Goal: Entertainment & Leisure: Browse casually

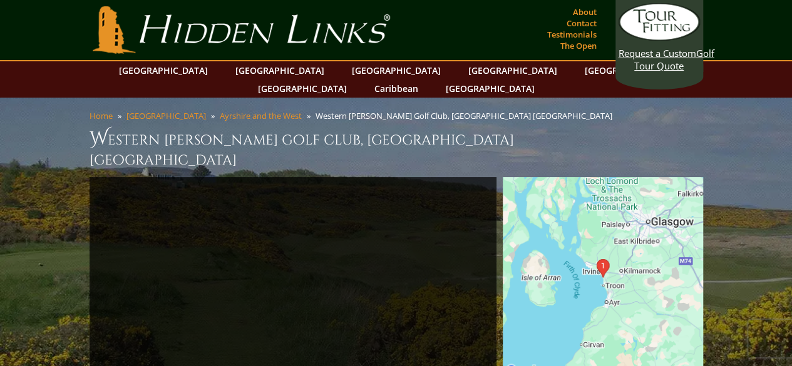
click at [587, 257] on img at bounding box center [603, 277] width 200 height 200
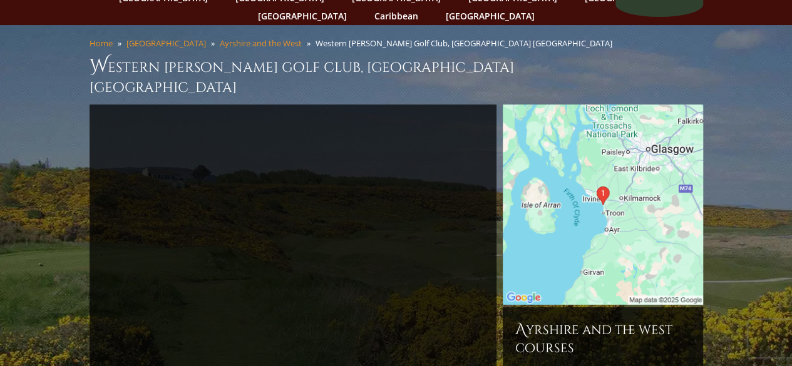
scroll to position [250, 0]
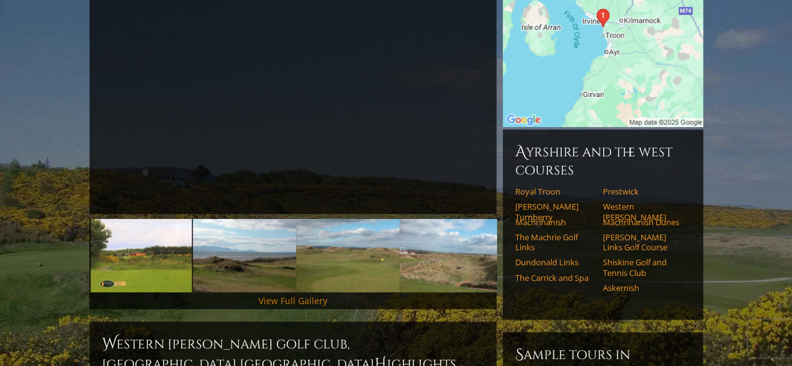
click at [282, 295] on link "View Full Gallery" at bounding box center [293, 301] width 69 height 12
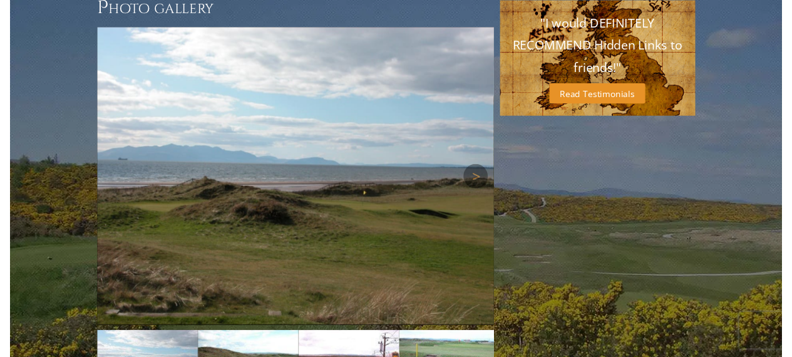
scroll to position [936, 0]
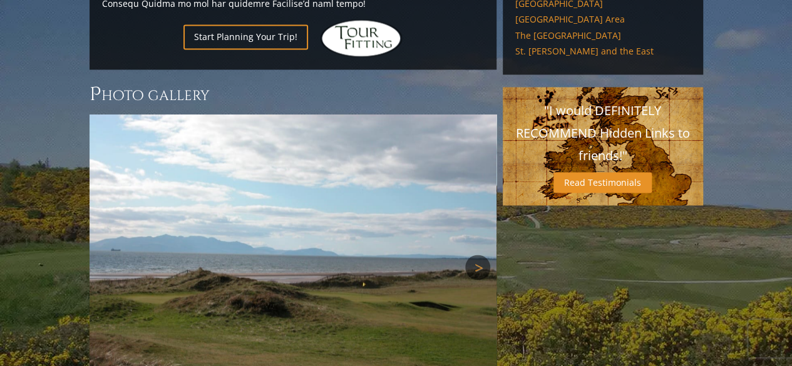
click at [478, 255] on link "Next" at bounding box center [477, 267] width 25 height 25
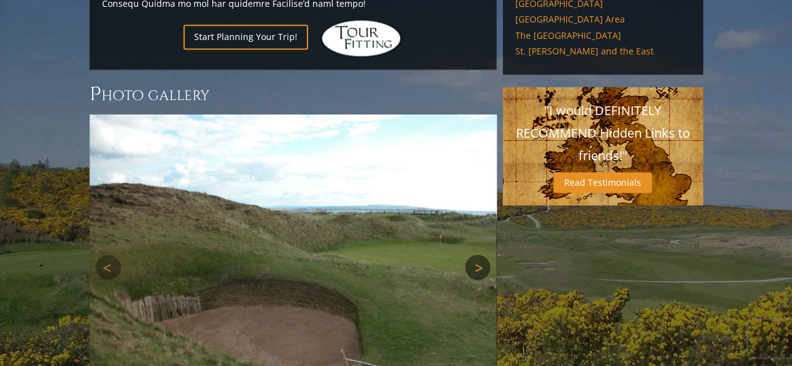
click at [478, 255] on link "Next" at bounding box center [477, 267] width 25 height 25
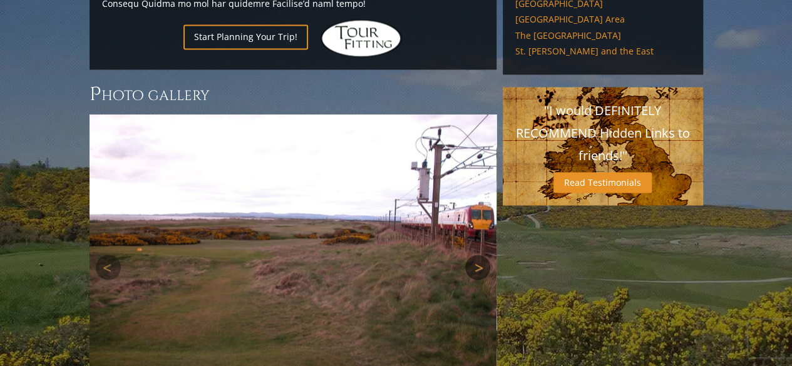
click at [478, 255] on link "Next" at bounding box center [477, 267] width 25 height 25
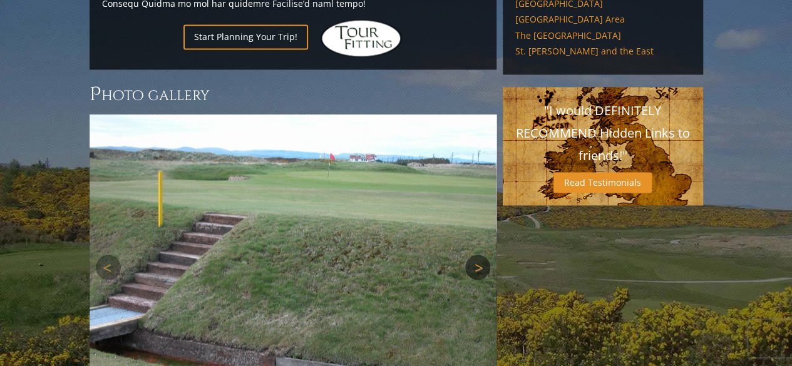
click at [478, 255] on link "Next" at bounding box center [477, 267] width 25 height 25
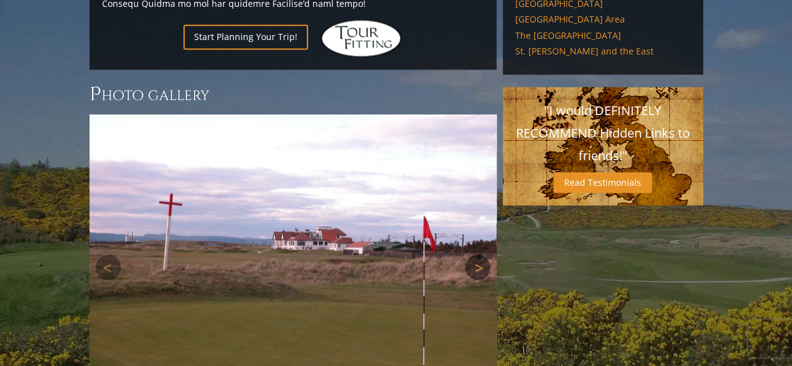
click at [478, 255] on link "Next" at bounding box center [477, 267] width 25 height 25
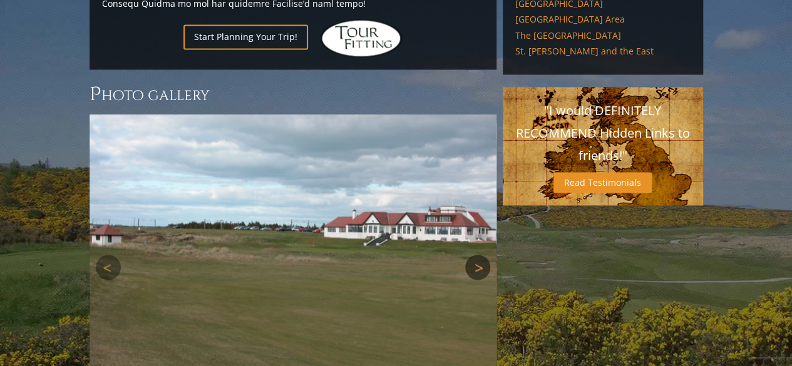
click at [478, 255] on link "Next" at bounding box center [477, 267] width 25 height 25
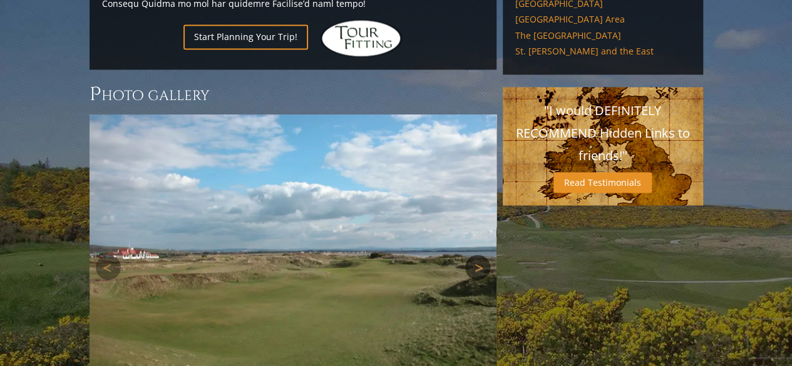
click at [478, 255] on link "Next" at bounding box center [477, 267] width 25 height 25
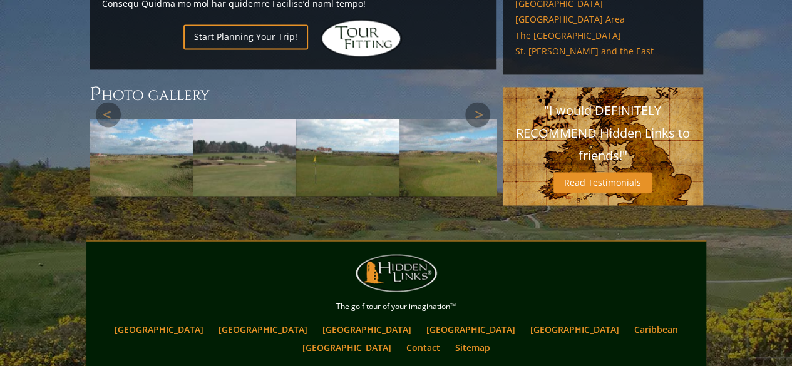
click at [478, 214] on img at bounding box center [293, 267] width 407 height 305
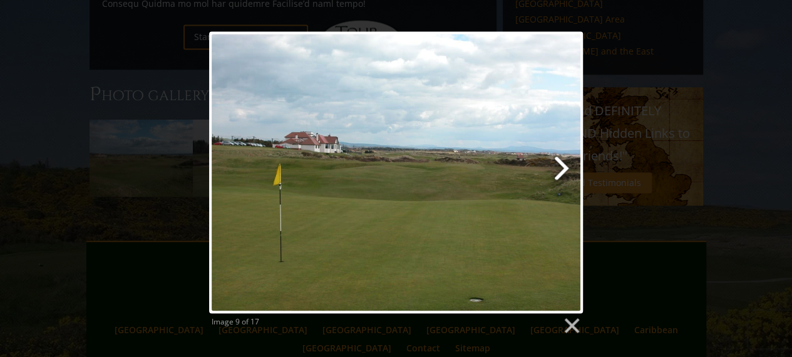
click at [560, 176] on link at bounding box center [463, 172] width 239 height 282
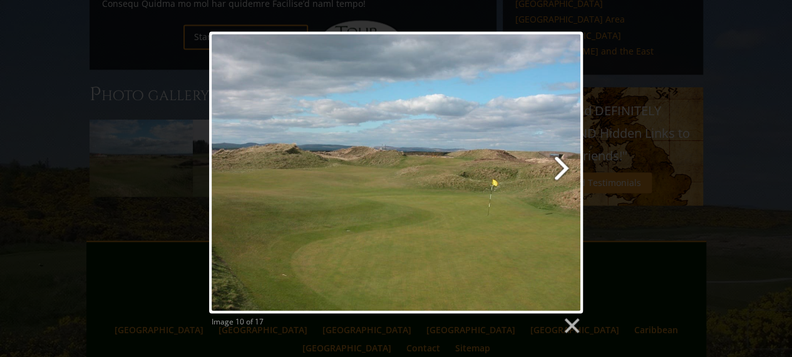
click at [551, 177] on link at bounding box center [463, 172] width 239 height 282
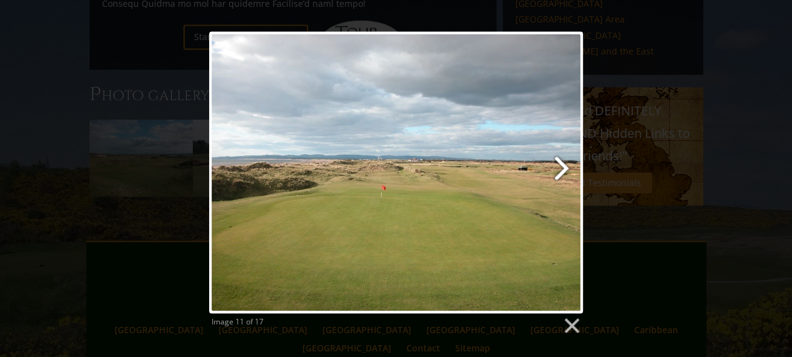
click at [551, 177] on link at bounding box center [463, 172] width 239 height 282
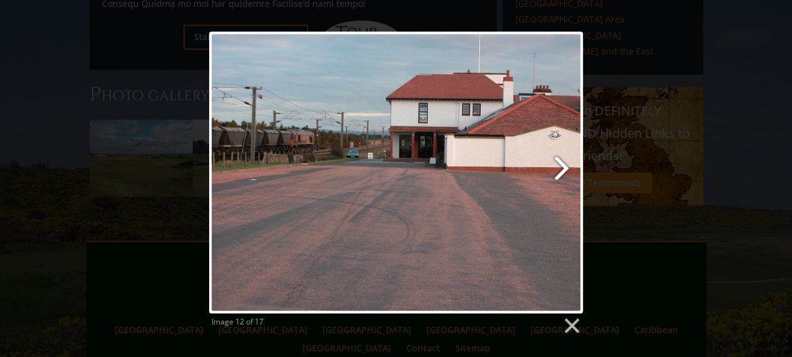
click at [551, 177] on link at bounding box center [463, 172] width 239 height 282
